Goal: Task Accomplishment & Management: Manage account settings

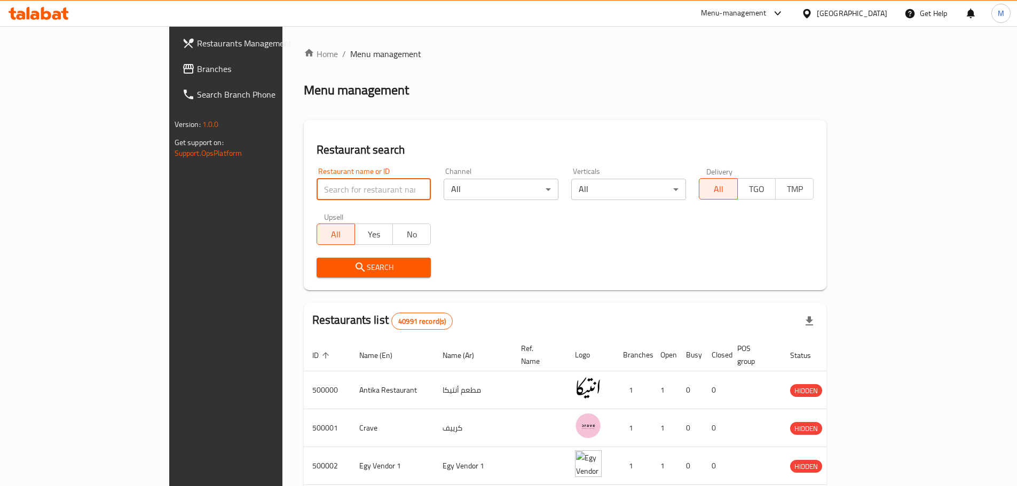
paste input "687005"
type input "687005"
click at [325, 269] on span "Search" at bounding box center [374, 267] width 98 height 13
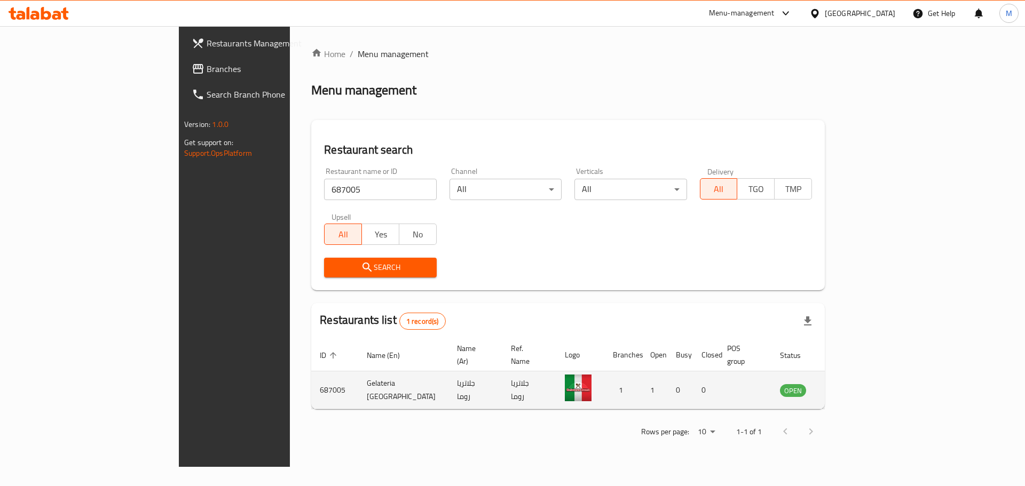
click at [849, 384] on icon "enhanced table" at bounding box center [842, 390] width 13 height 13
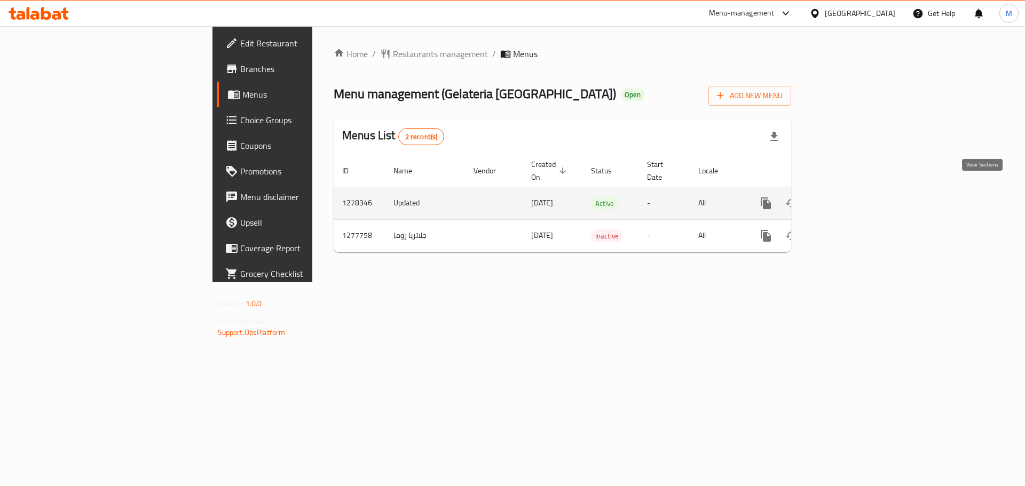
click at [849, 197] on icon "enhanced table" at bounding box center [843, 203] width 13 height 13
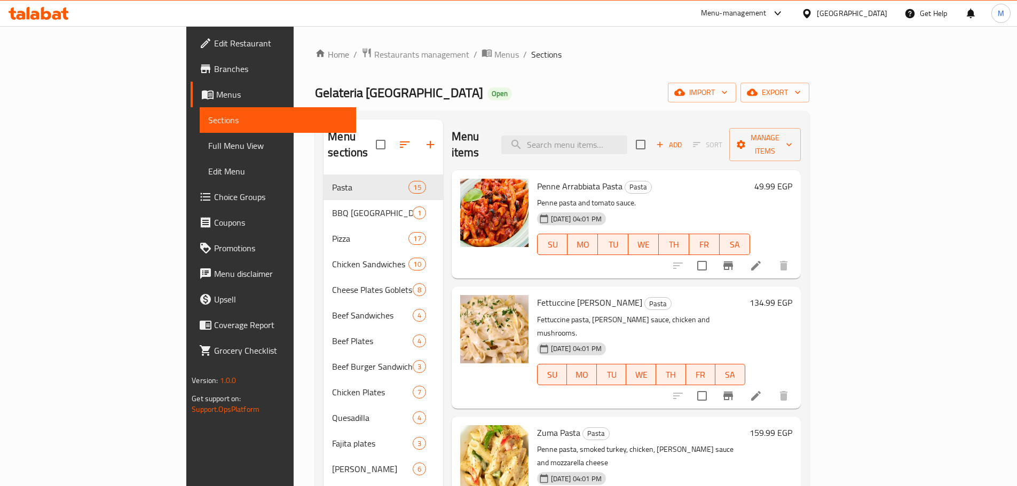
click at [454, 130] on h2 "Menu items" at bounding box center [470, 145] width 37 height 32
click at [598, 121] on div "Menu items Add Sort Manage items" at bounding box center [626, 145] width 349 height 51
click at [607, 136] on input "search" at bounding box center [564, 145] width 126 height 19
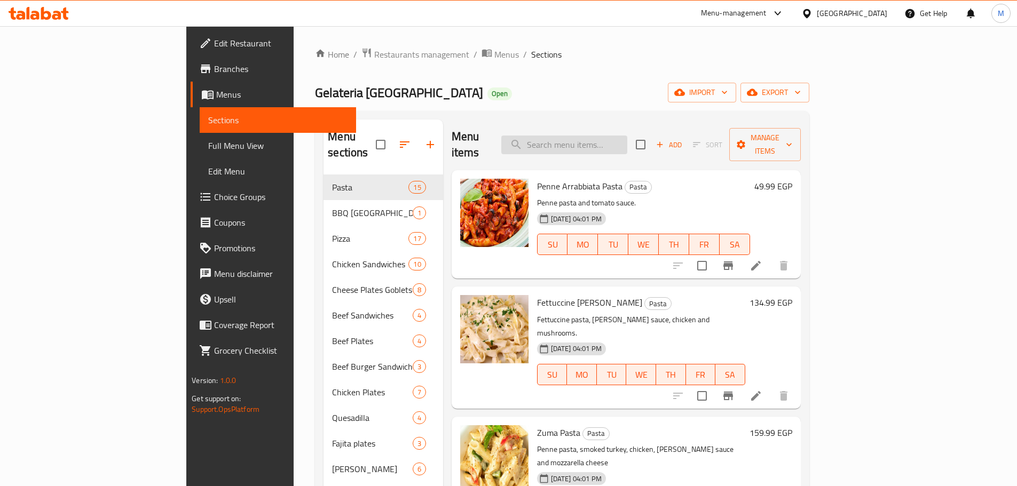
paste input "بوكس"
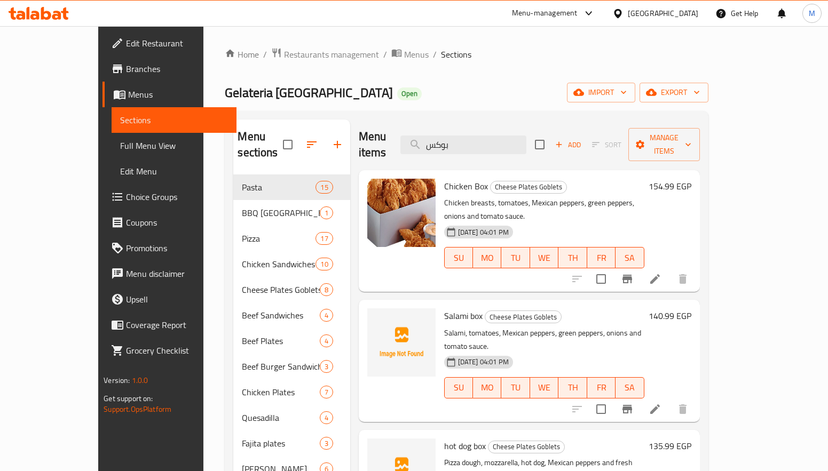
type input "بوكس"
click at [640, 266] on button "Branch-specific-item" at bounding box center [628, 279] width 26 height 26
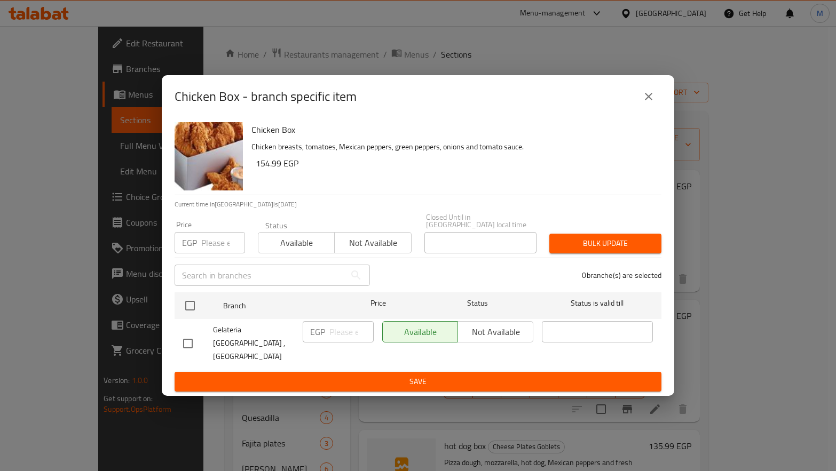
click at [683, 221] on div "Chicken Box - branch specific item Chicken Box Chicken breasts, tomatoes, Mexic…" at bounding box center [418, 235] width 836 height 471
click at [645, 103] on icon "close" at bounding box center [648, 96] width 13 height 13
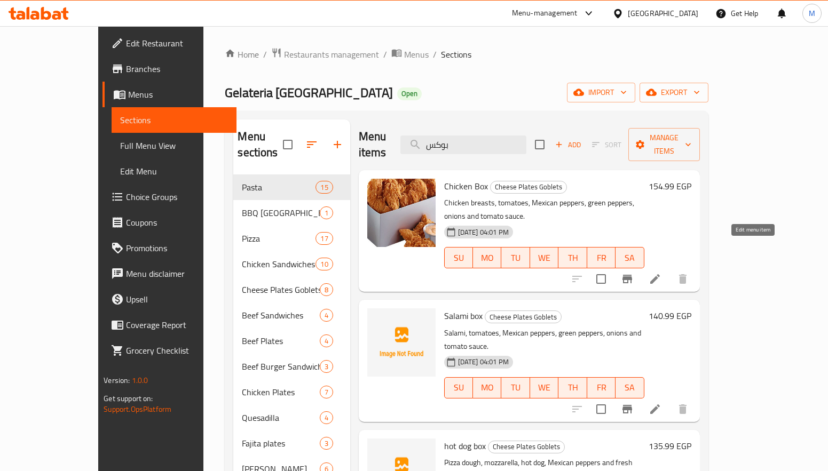
click at [662, 273] on icon at bounding box center [655, 279] width 13 height 13
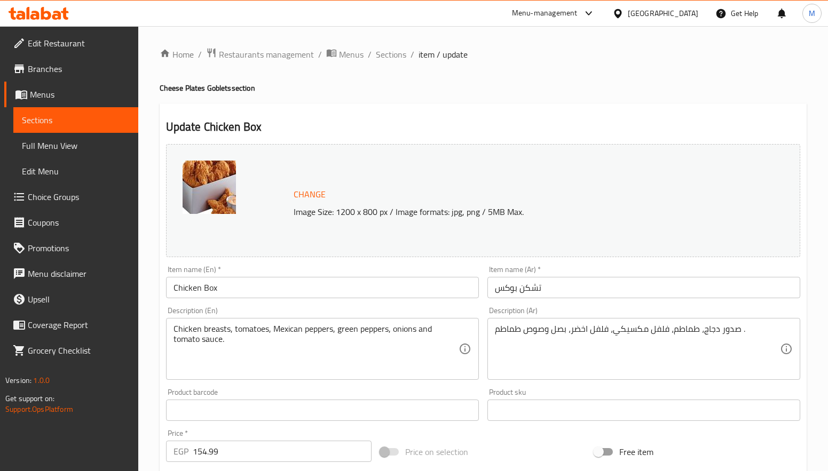
click at [308, 184] on button "Change" at bounding box center [309, 195] width 41 height 22
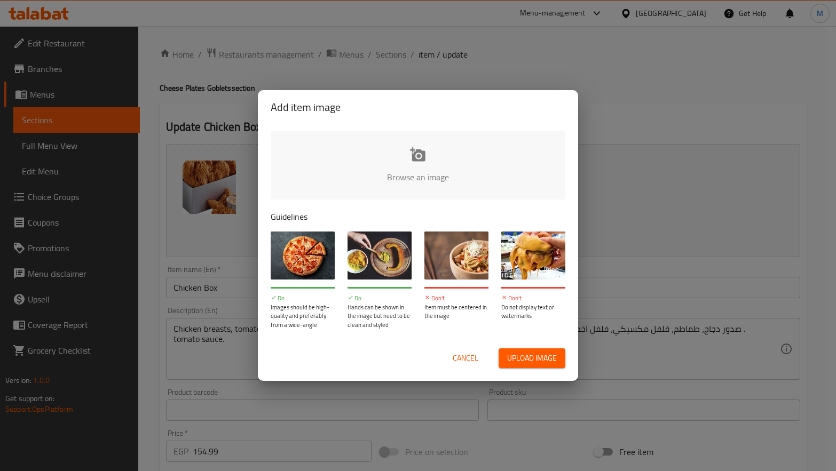
type input "C:\fakepath\4493f15d-3c0a-478e-b7f2-436808b6fbf6.jpg"
click at [591, 112] on div "Add item image Browse an image Guidelines Do Images should be high-quality and …" at bounding box center [418, 235] width 836 height 471
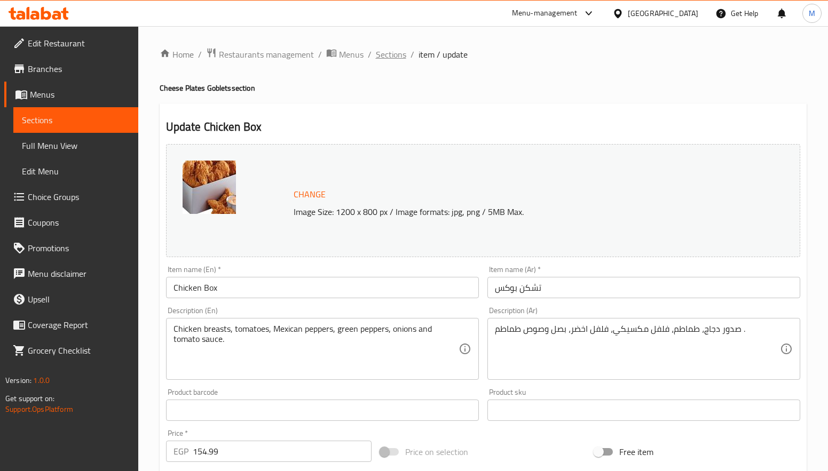
click at [383, 58] on span "Sections" at bounding box center [391, 54] width 30 height 13
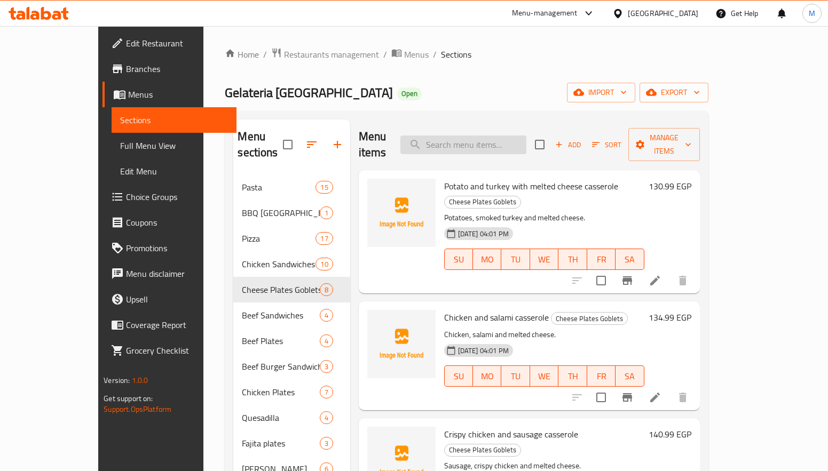
drag, startPoint x: 498, startPoint y: 118, endPoint x: 500, endPoint y: 127, distance: 9.3
click at [498, 119] on div "Menu sections Pasta 15 BBQ Roma 1 Pizza 17 Chicken Sandwiches 10 Cheese Plates …" at bounding box center [466, 469] width 483 height 717
click at [500, 136] on input "search" at bounding box center [463, 145] width 126 height 19
paste input "بوكس"
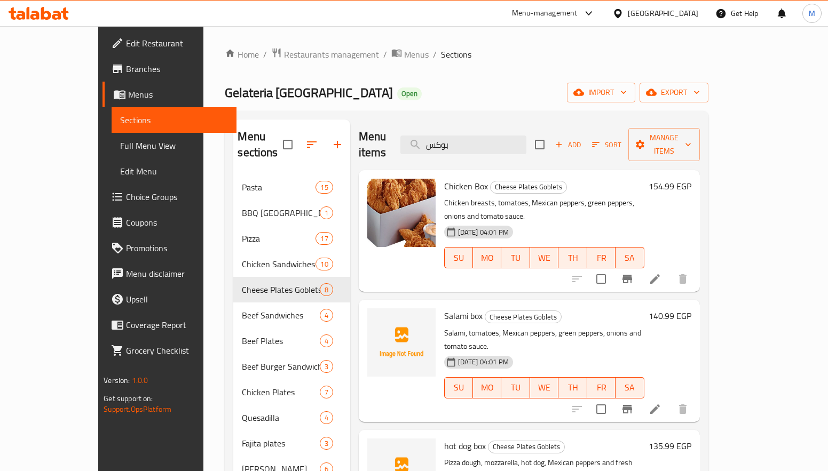
type input "بوكس"
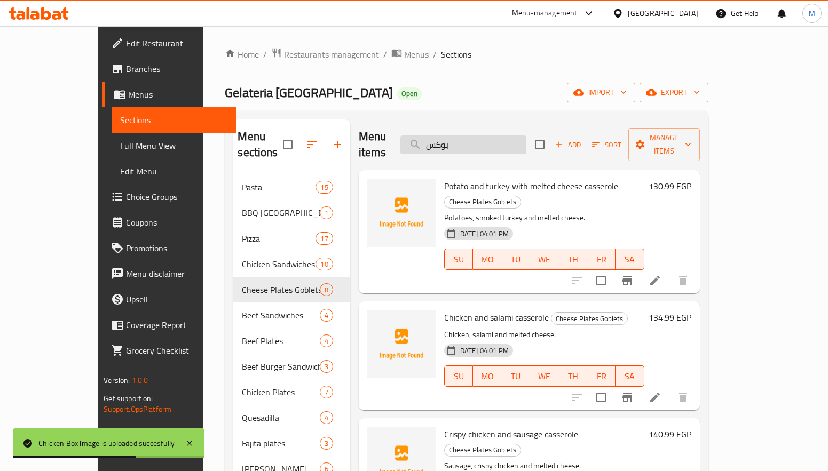
click at [490, 137] on input "بوكس" at bounding box center [463, 145] width 126 height 19
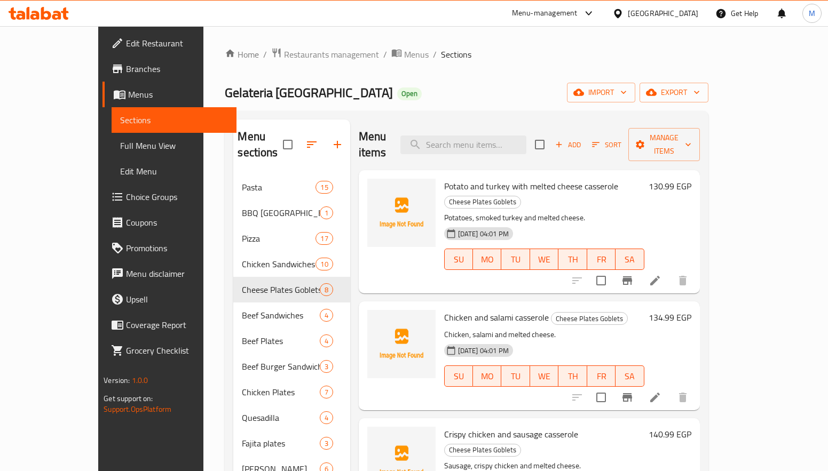
click at [293, 67] on div "Home / Restaurants management / Menus / Sections Gelateria [GEOGRAPHIC_DATA] Op…" at bounding box center [466, 438] width 483 height 781
click at [294, 59] on span "Restaurants management" at bounding box center [331, 54] width 95 height 13
